Goal: Task Accomplishment & Management: Complete application form

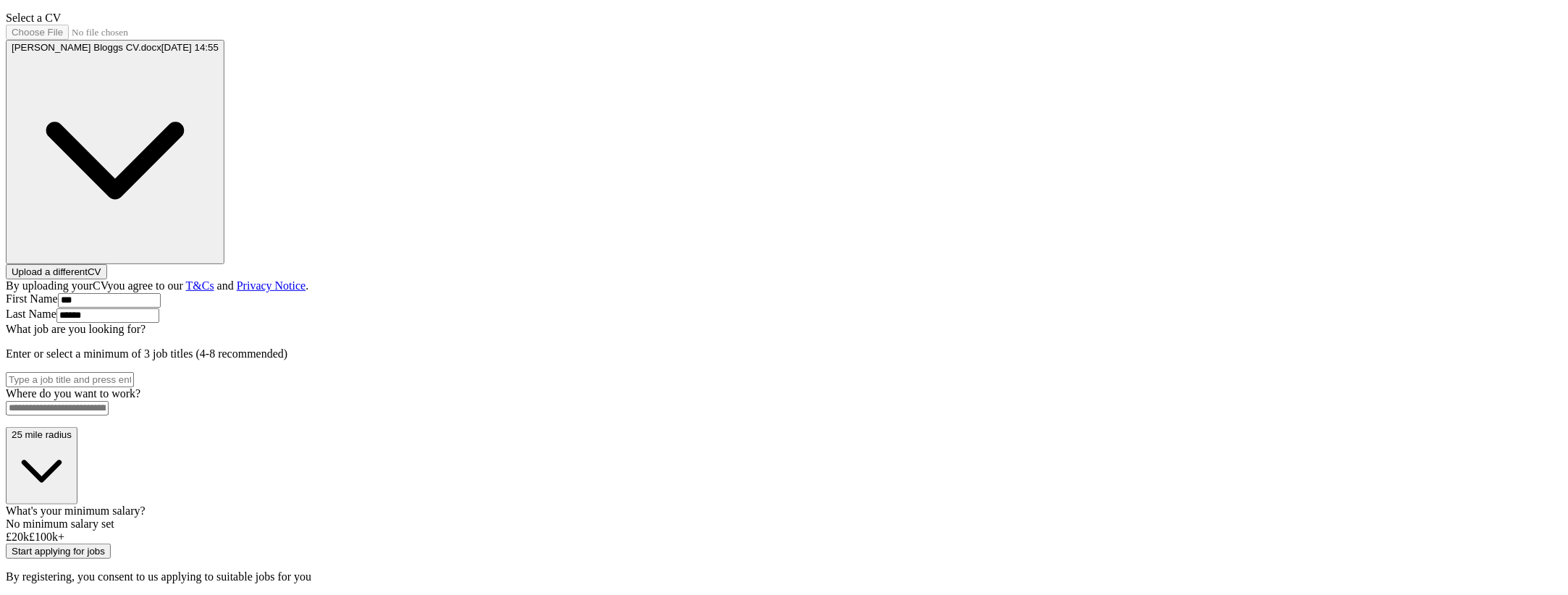
scroll to position [354, 0]
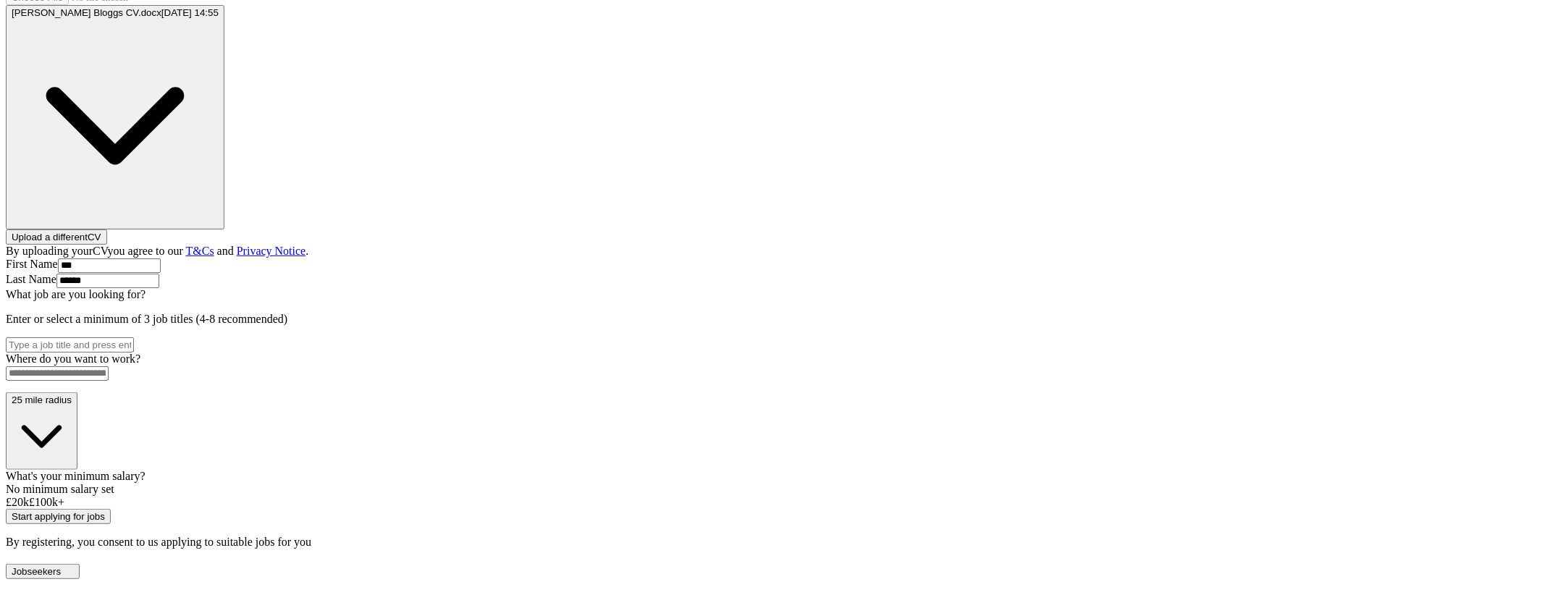
click at [134, 337] on input "What job are you looking for?" at bounding box center [70, 344] width 128 height 15
type input "designer"
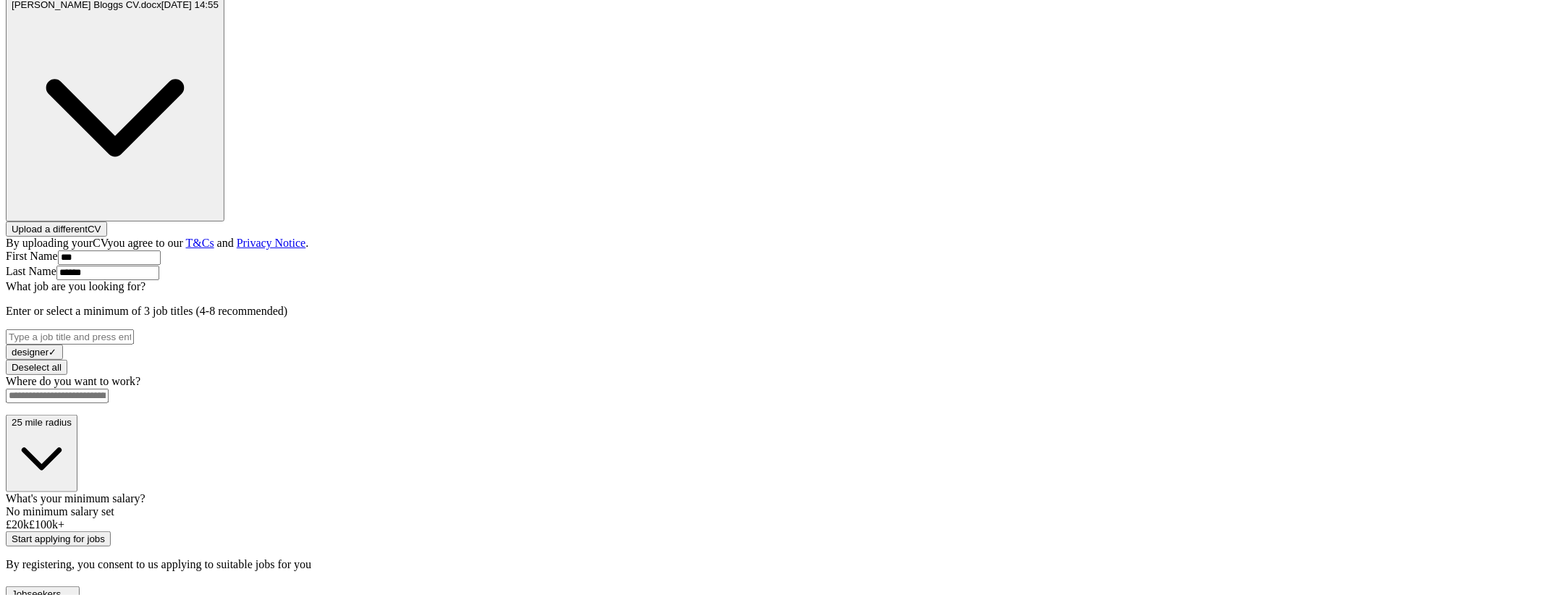
scroll to position [376, 0]
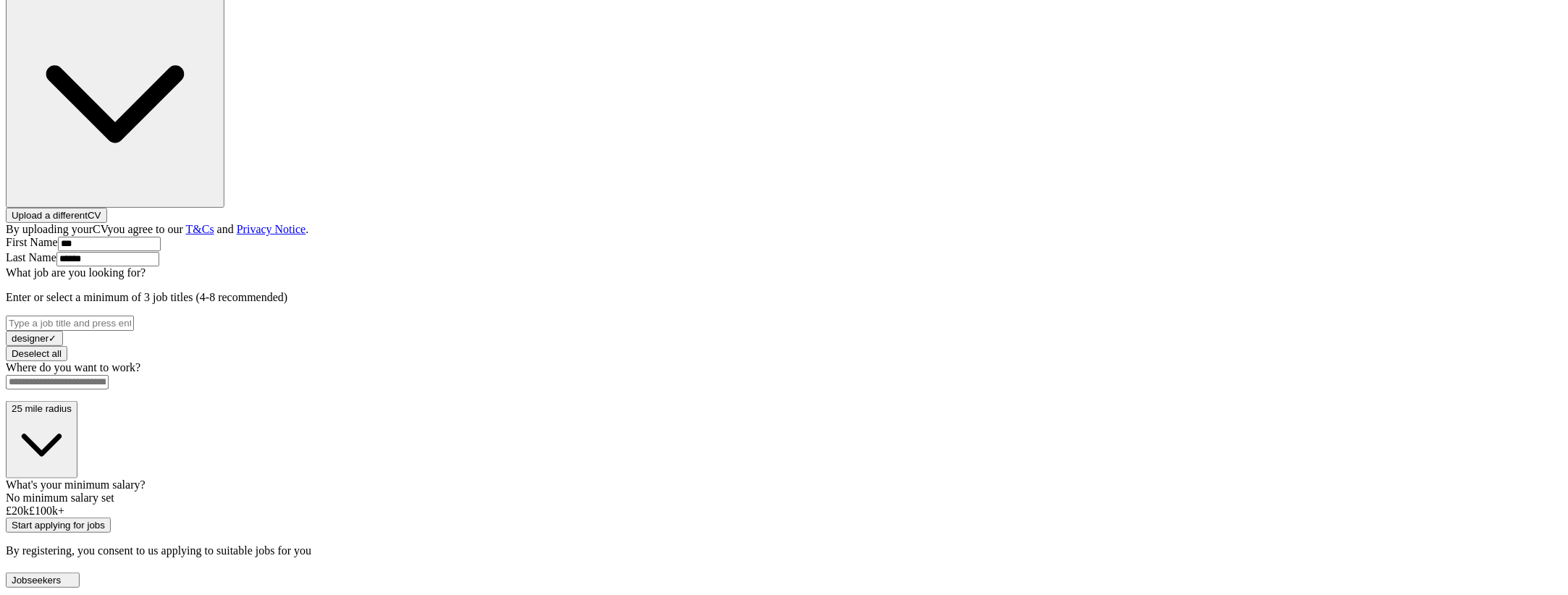
click at [134, 315] on input "What job are you looking for?" at bounding box center [70, 323] width 128 height 15
type input "barista"
type input "architect"
drag, startPoint x: 1190, startPoint y: 282, endPoint x: 1181, endPoint y: 283, distance: 9.1
click at [1190, 281] on div "ApplyIQ Let ApplyIQ do the hard work of searching and applying for jobs. Just t…" at bounding box center [784, 178] width 1556 height 759
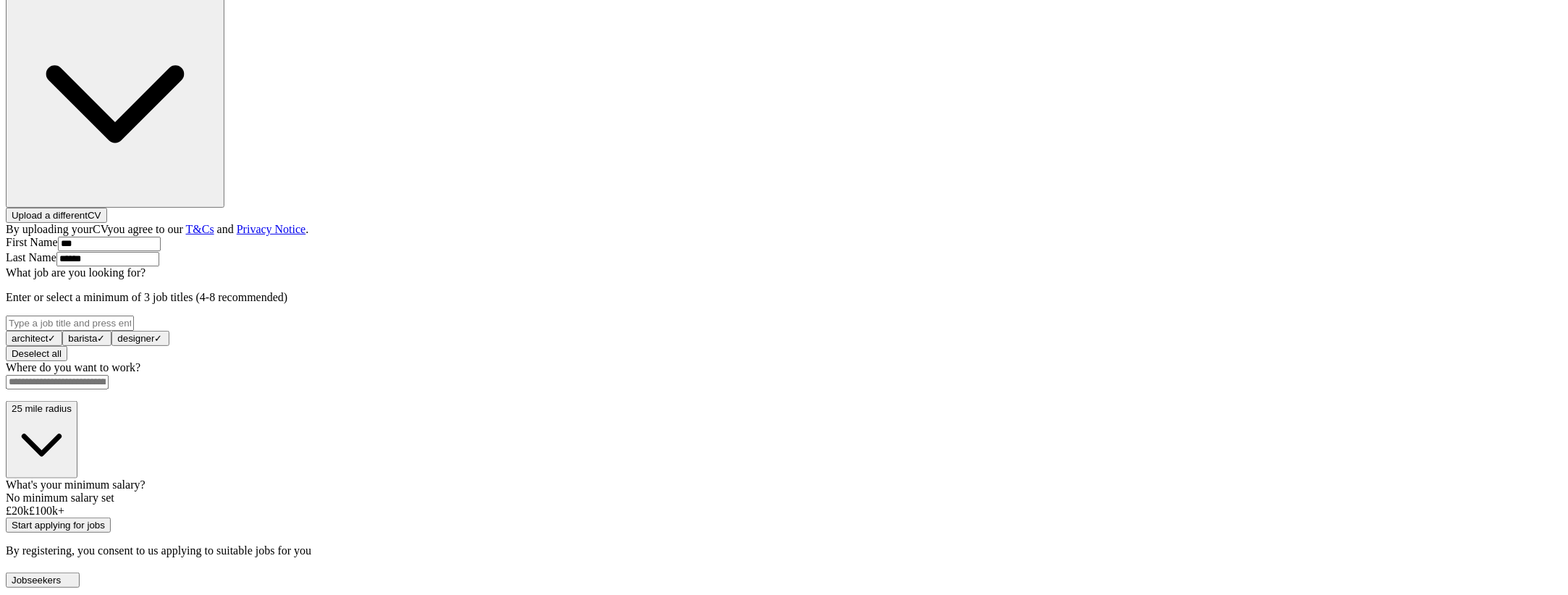
click at [108, 374] on input at bounding box center [57, 381] width 103 height 15
type input "******"
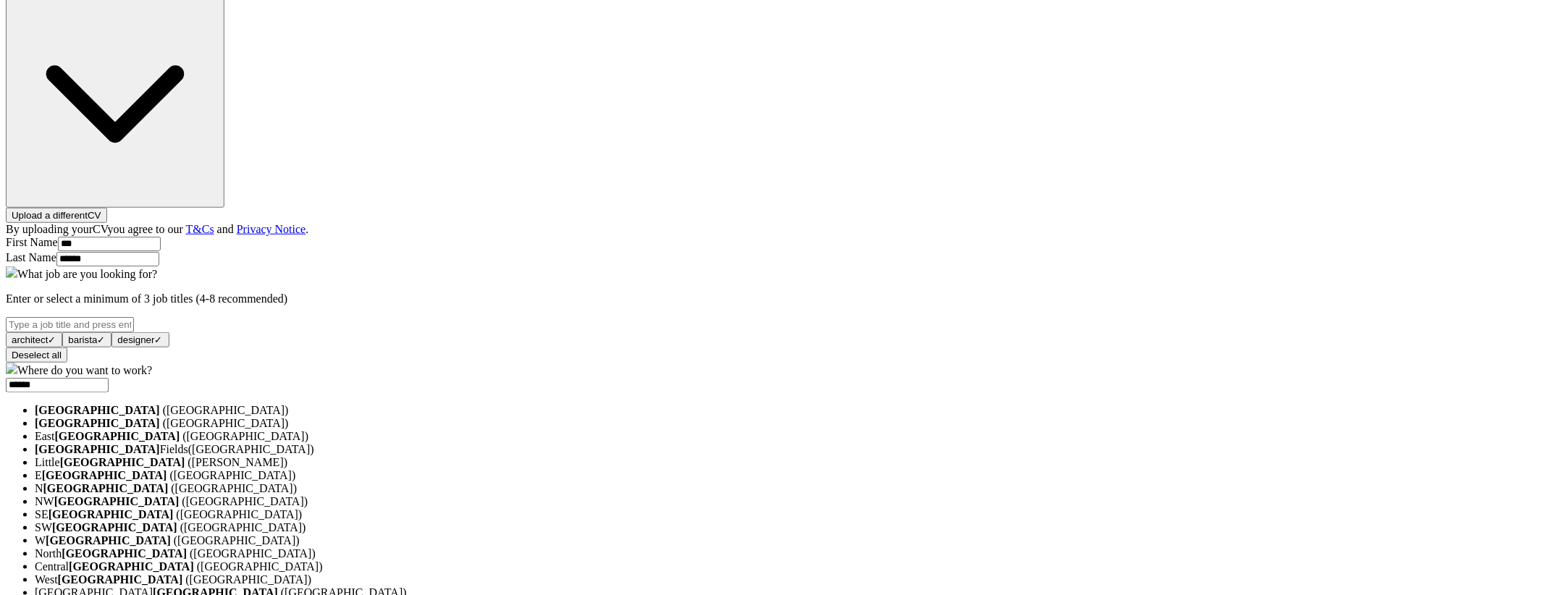
click at [768, 403] on li "[GEOGRAPHIC_DATA] ([GEOGRAPHIC_DATA])" at bounding box center [799, 409] width 1527 height 13
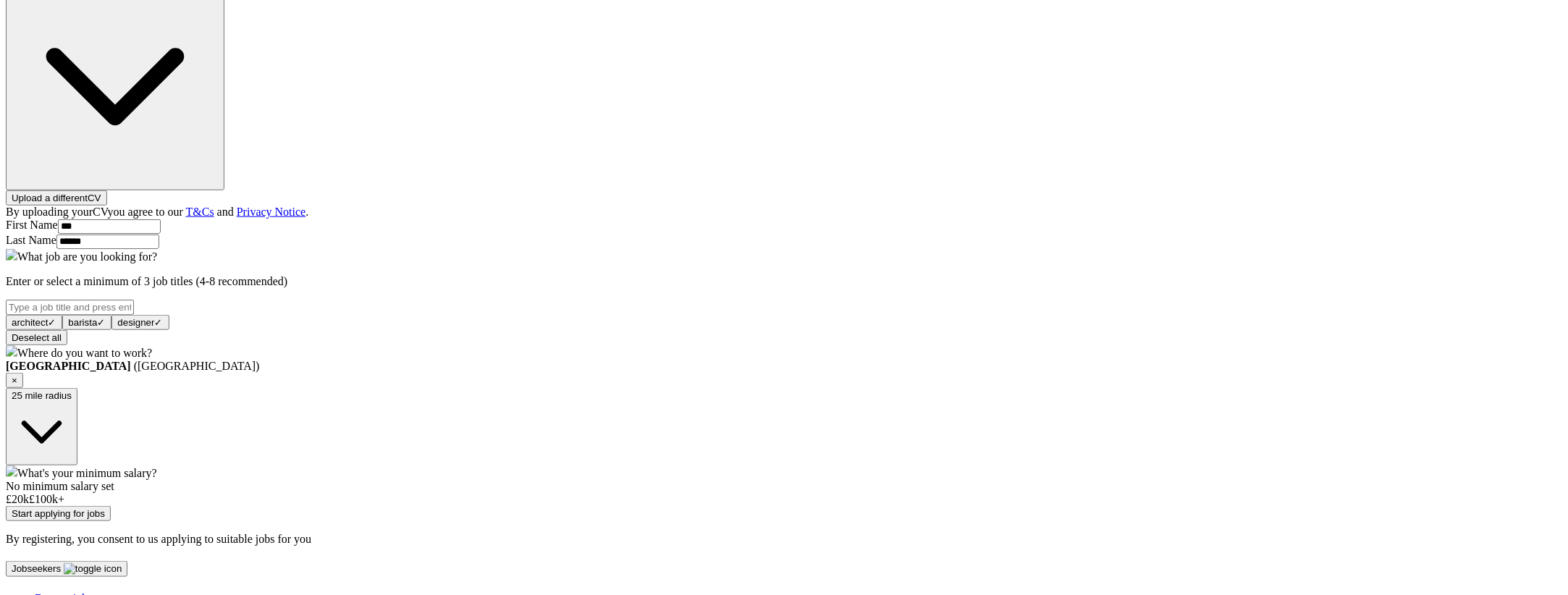
scroll to position [576, 0]
